Goal: Task Accomplishment & Management: Complete application form

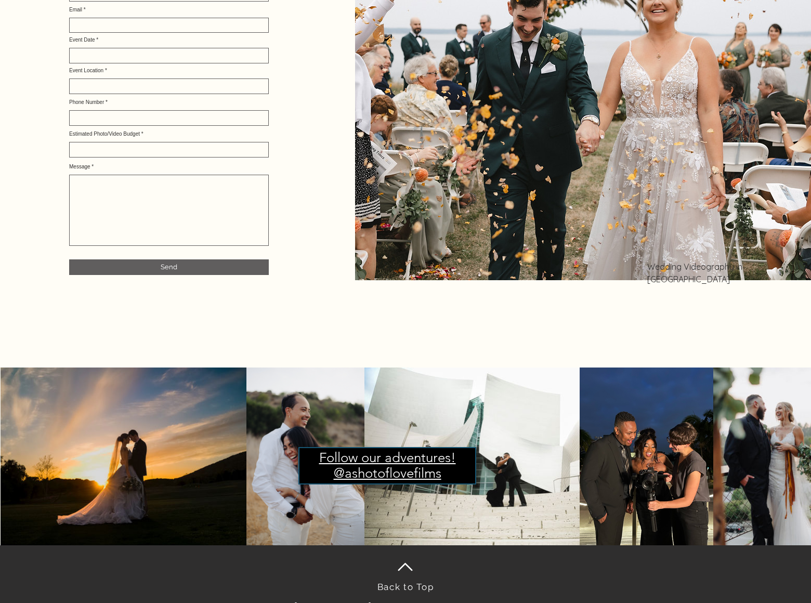
scroll to position [4770, 0]
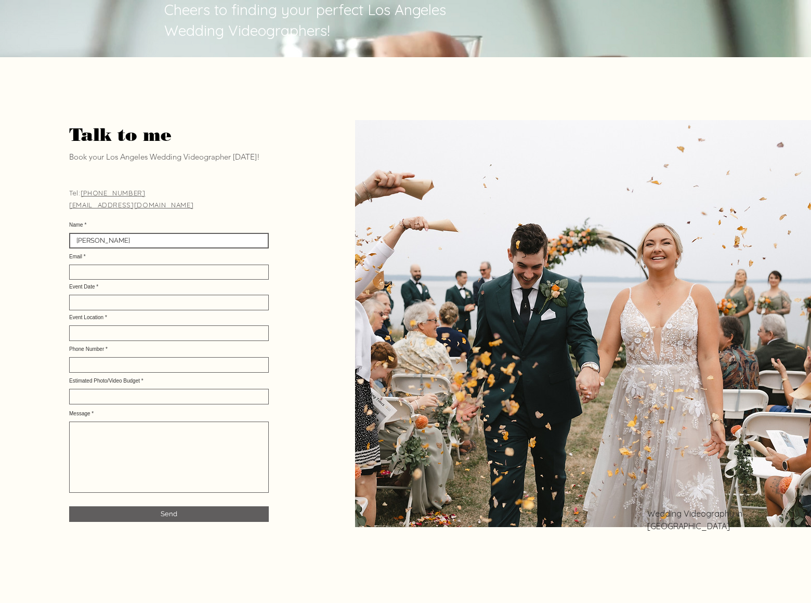
type input "[PERSON_NAME]"
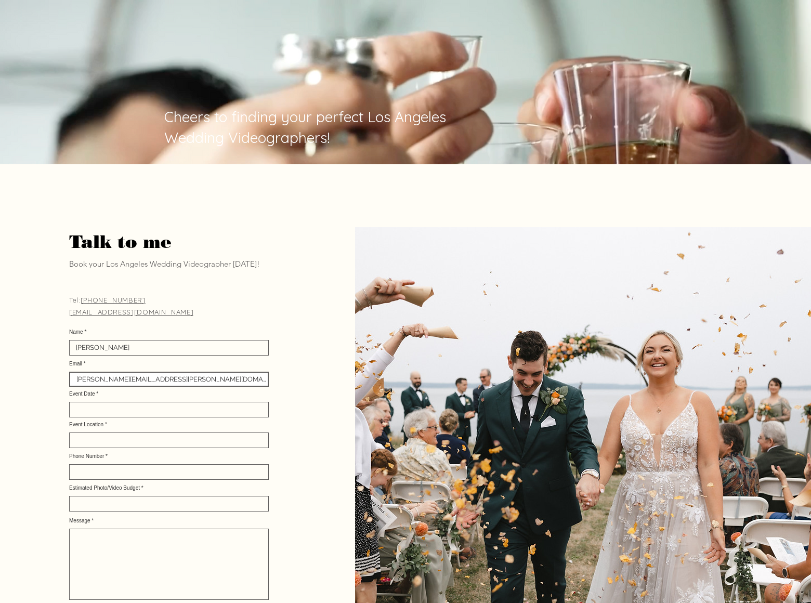
type input "[PERSON_NAME][EMAIL_ADDRESS][PERSON_NAME][DOMAIN_NAME]"
type input "[DATE]"
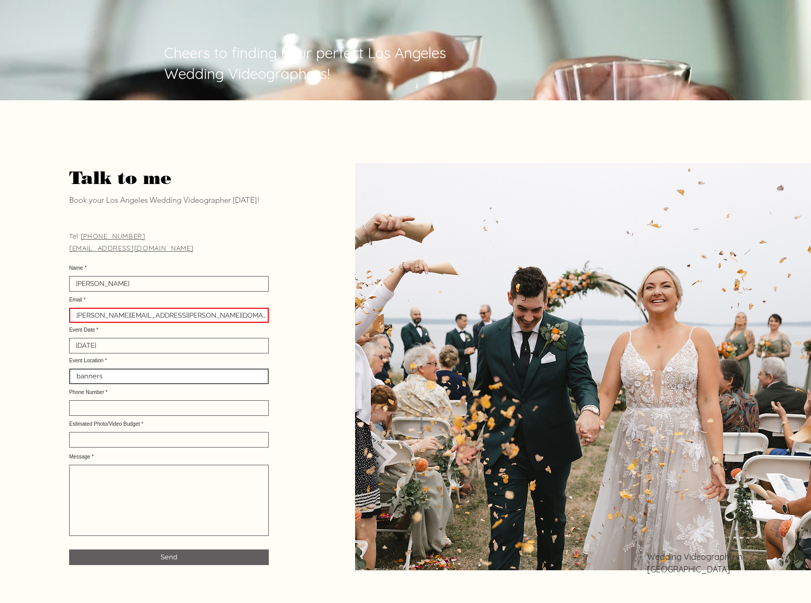
type input "banners"
type input "8054002077"
type input "banners"
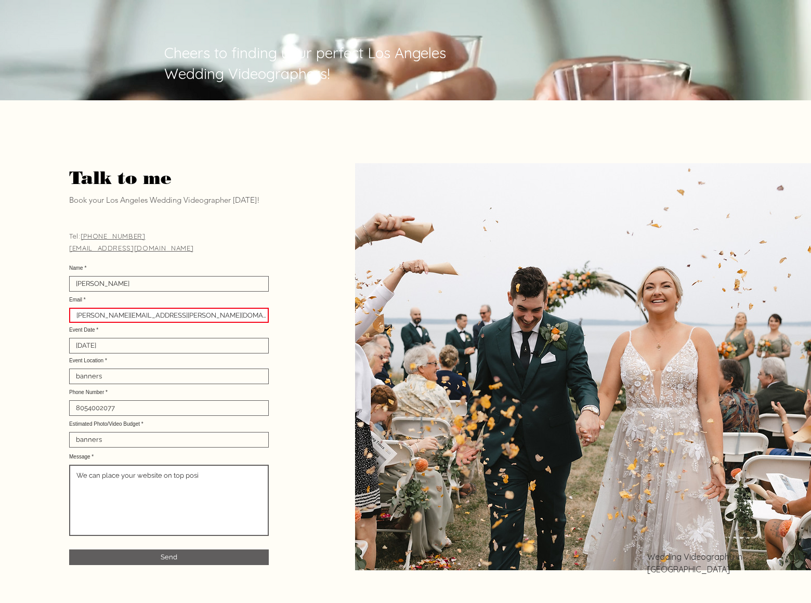
scroll to position [4856, 0]
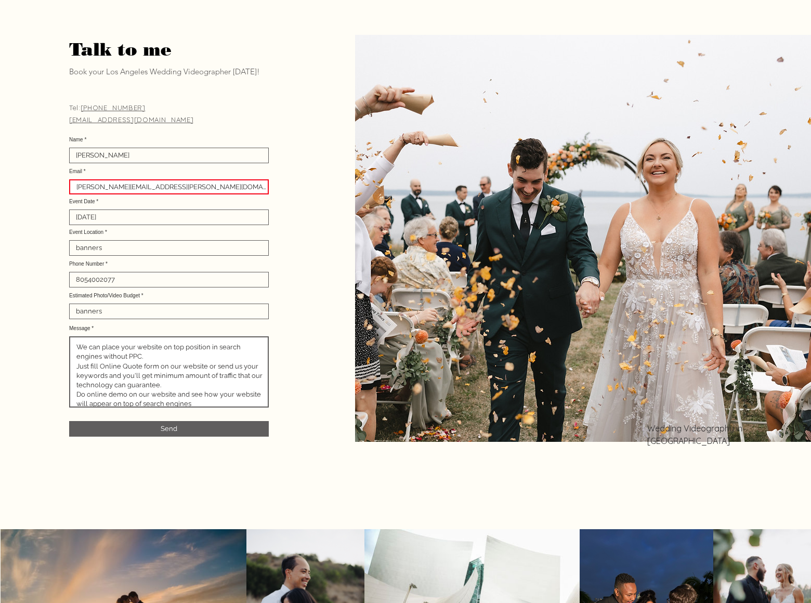
type textarea "We can place your website on top position in search engines without PPC. Just f…"
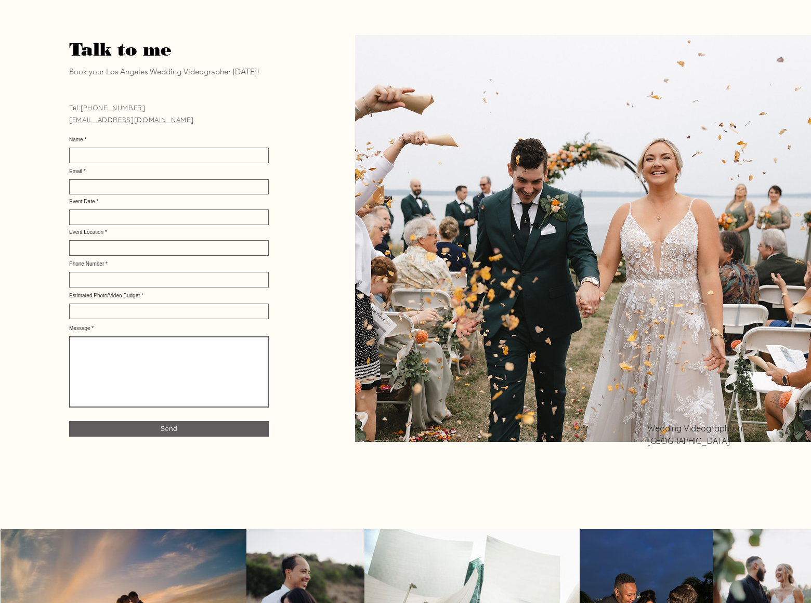
scroll to position [0, 0]
